Goal: Use online tool/utility: Utilize a website feature to perform a specific function

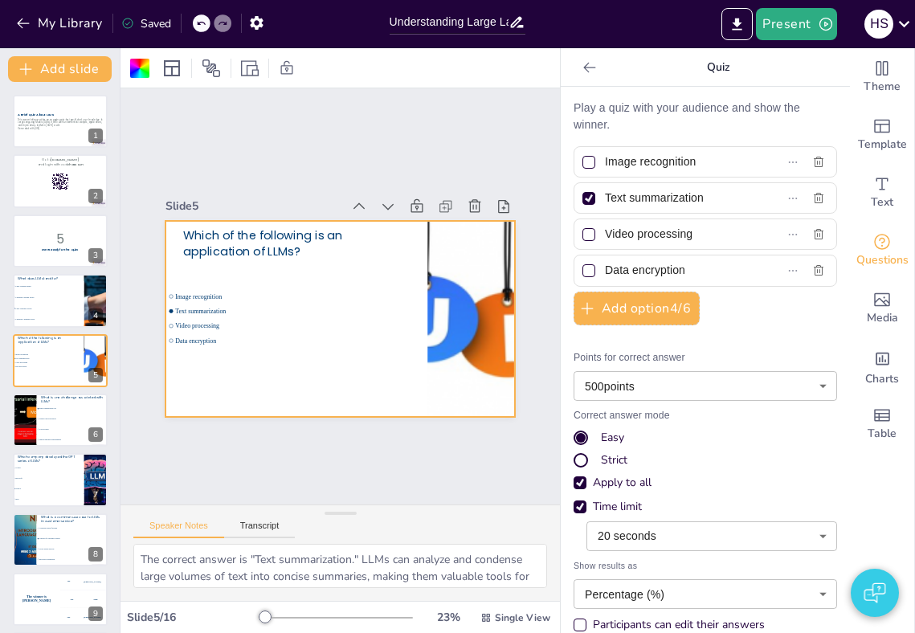
scroll to position [2, 0]
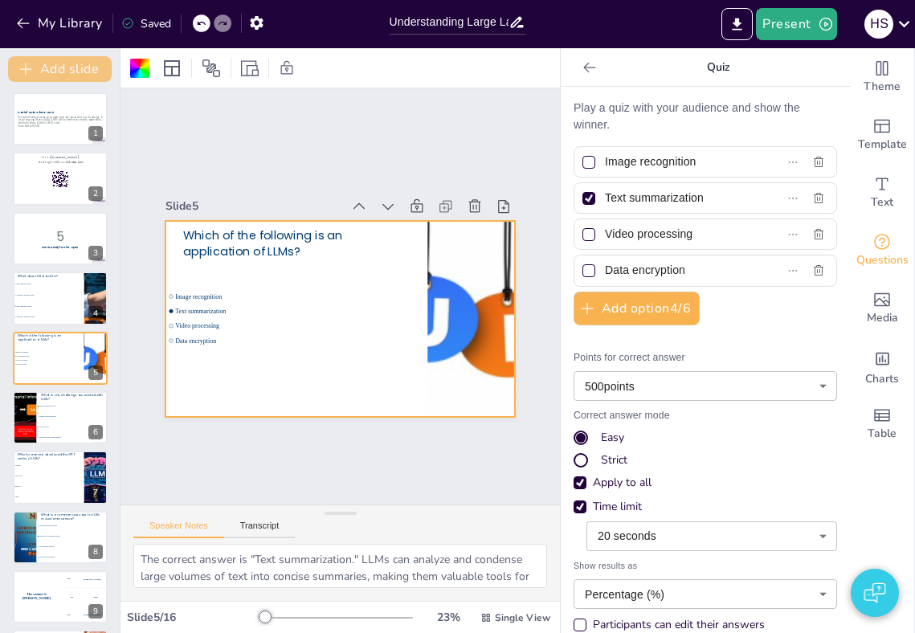
checkbox input "true"
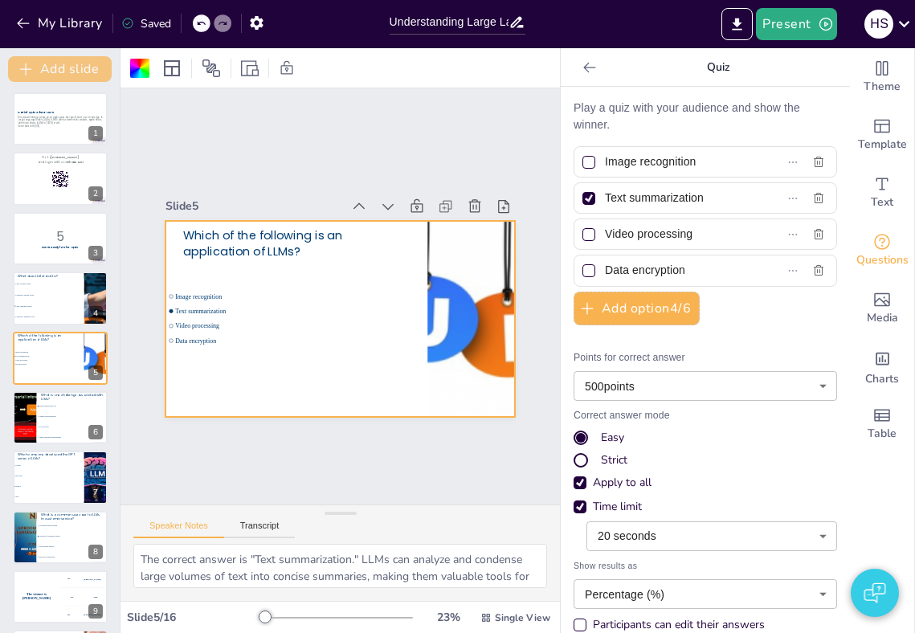
checkbox input "true"
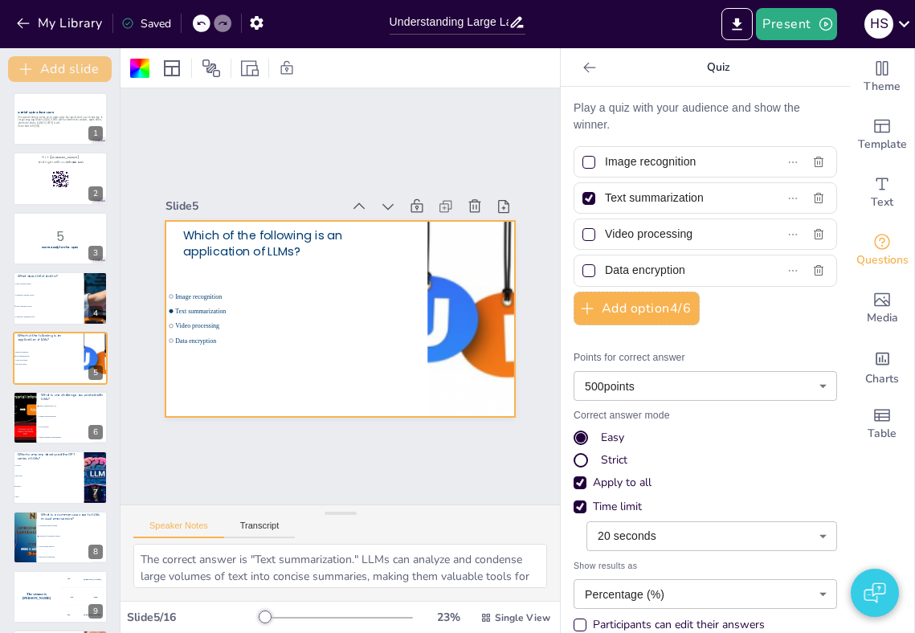
checkbox input "true"
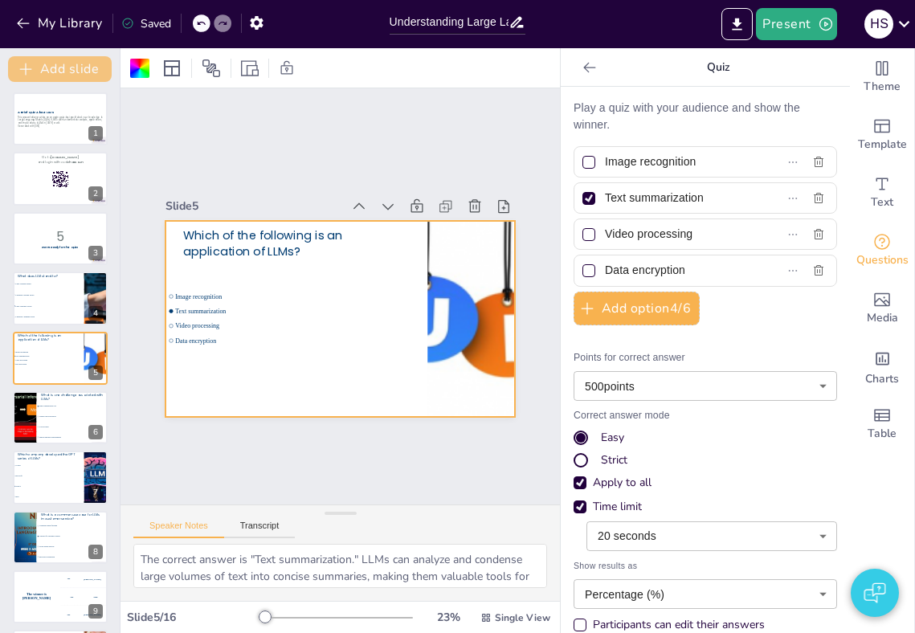
checkbox input "true"
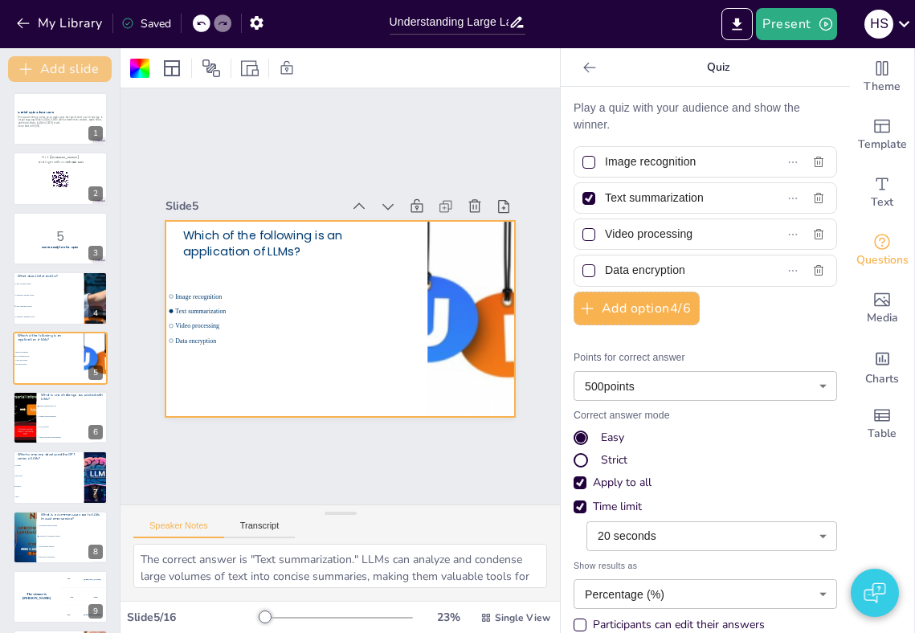
checkbox input "true"
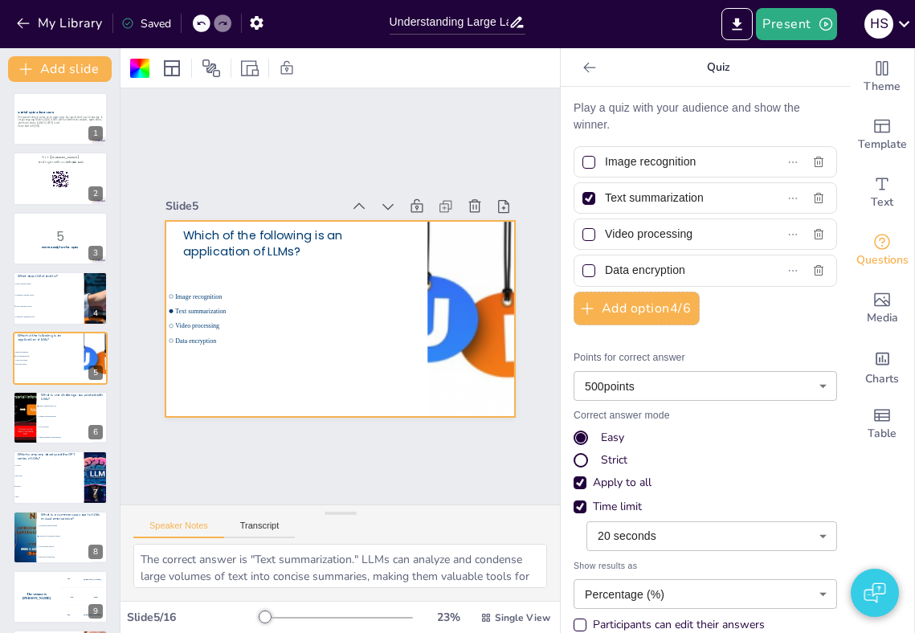
checkbox input "true"
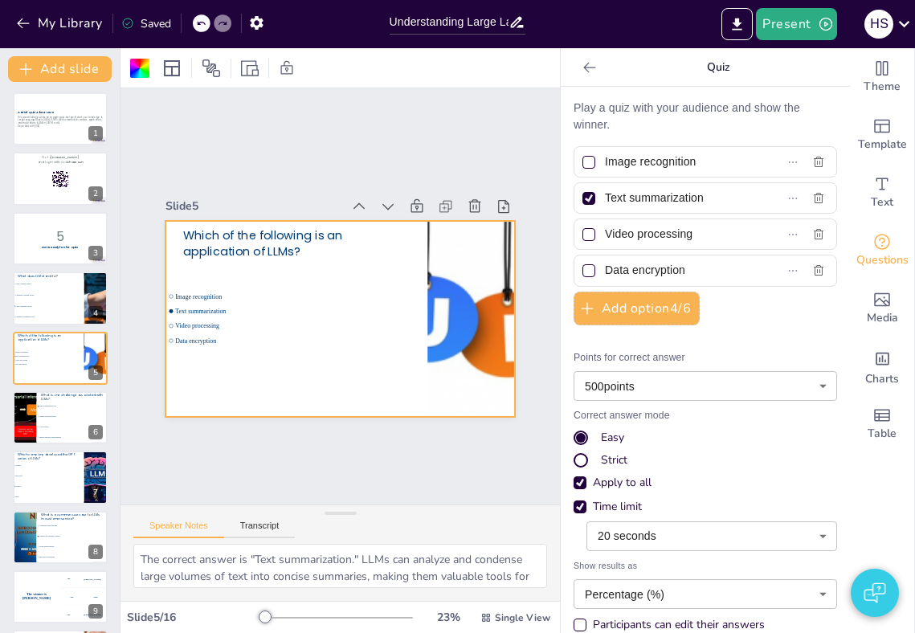
checkbox input "true"
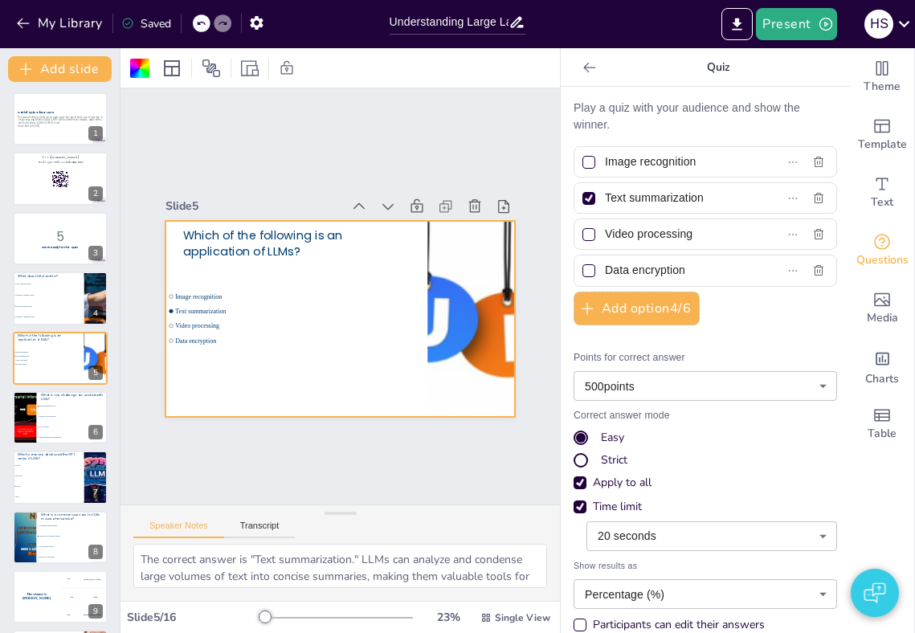
checkbox input "true"
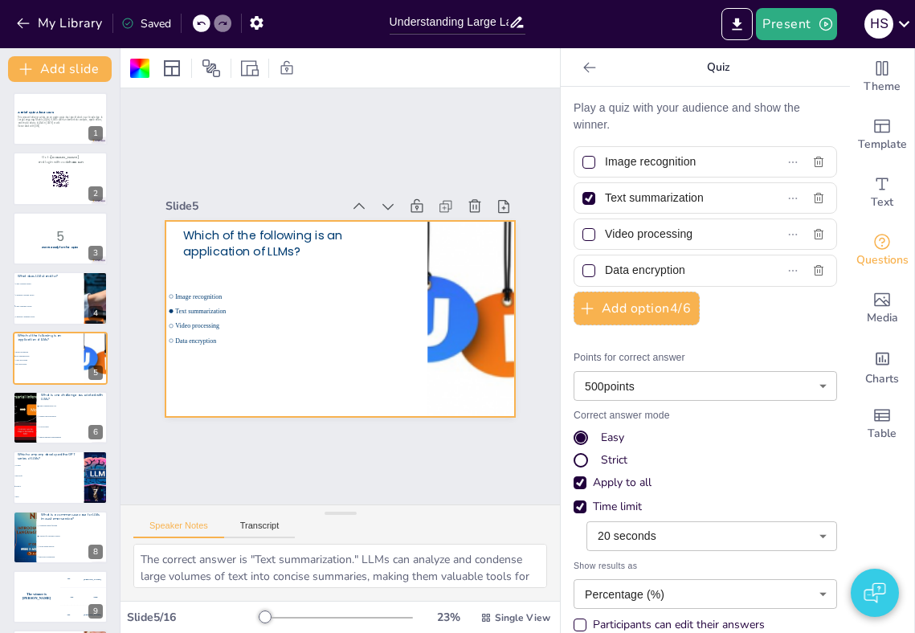
checkbox input "true"
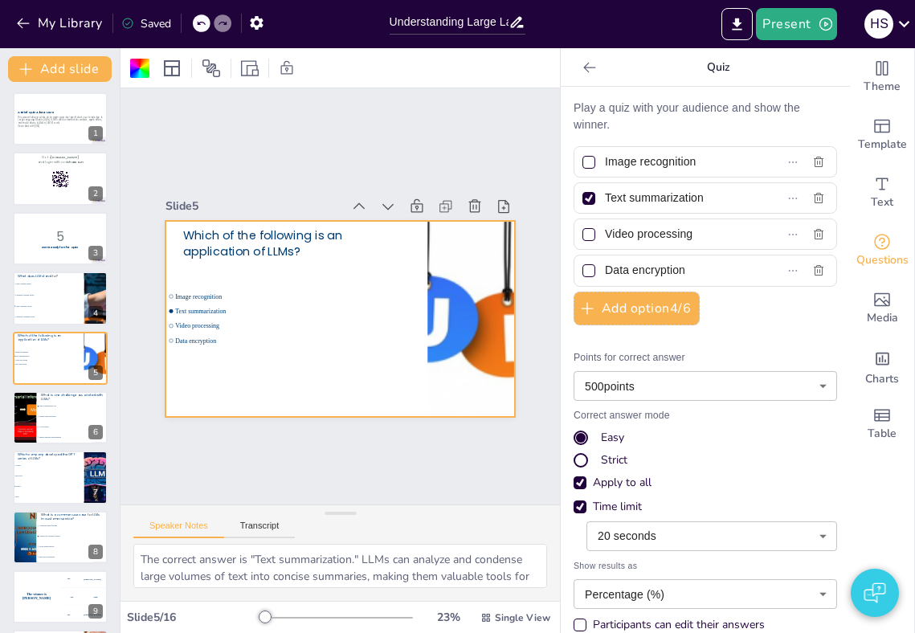
checkbox input "true"
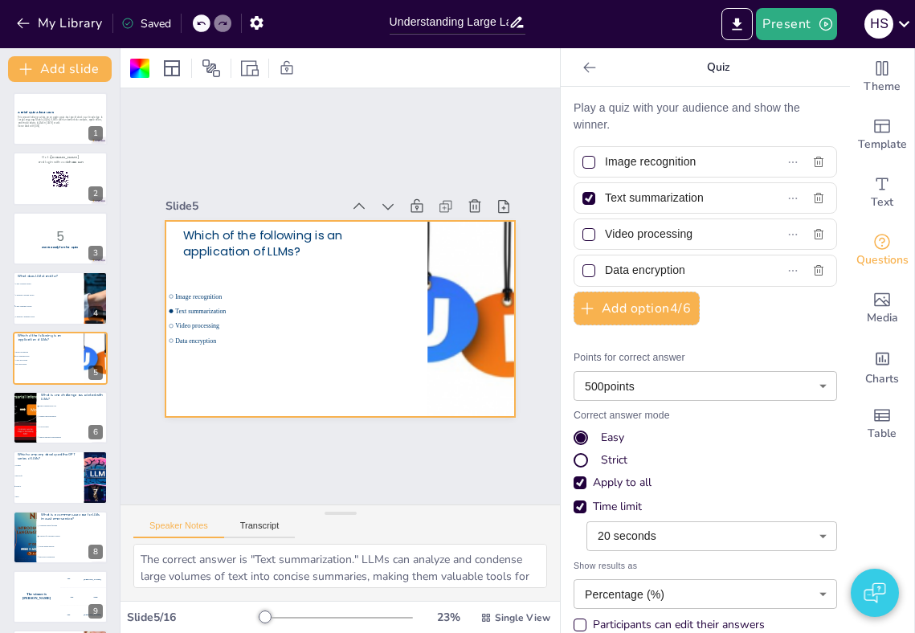
checkbox input "true"
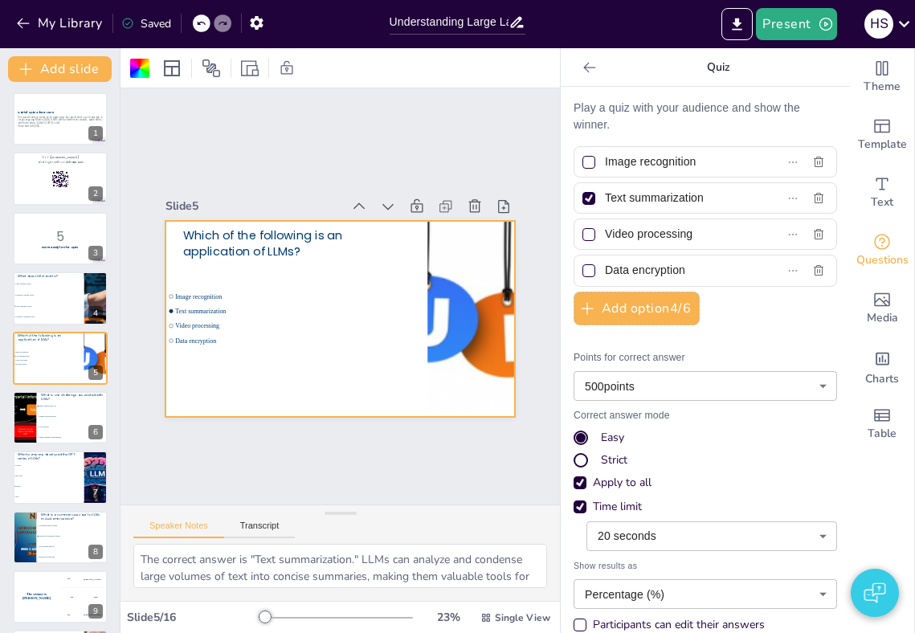
checkbox input "true"
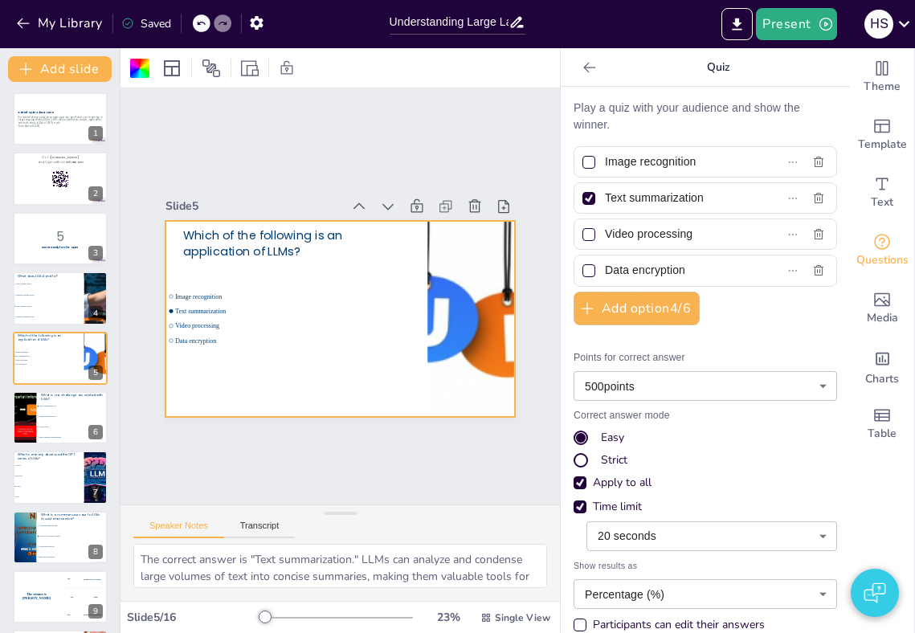
checkbox input "true"
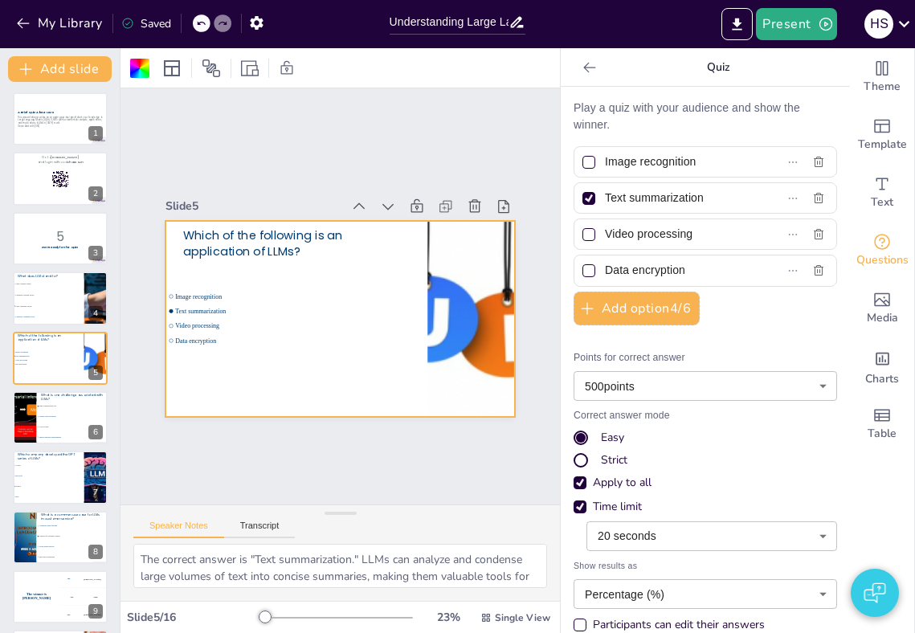
checkbox input "true"
